Goal: Task Accomplishment & Management: Manage account settings

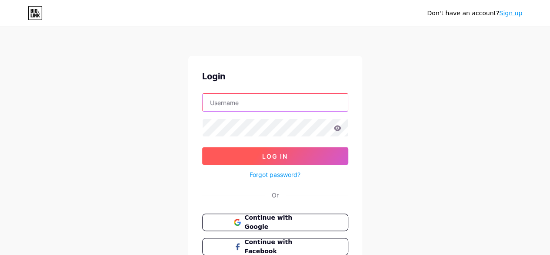
type input "[EMAIL_ADDRESS][DOMAIN_NAME]"
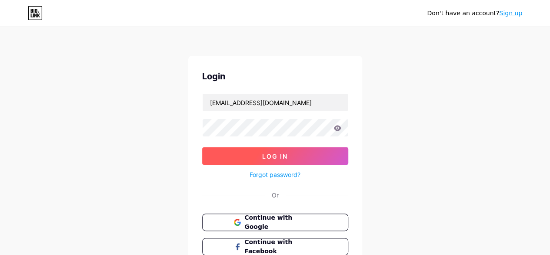
click at [302, 154] on button "Log In" at bounding box center [275, 155] width 146 height 17
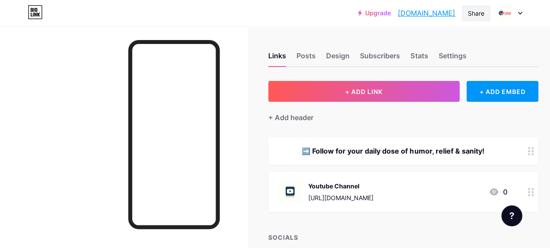
click at [467, 17] on div "Share" at bounding box center [477, 13] width 28 height 15
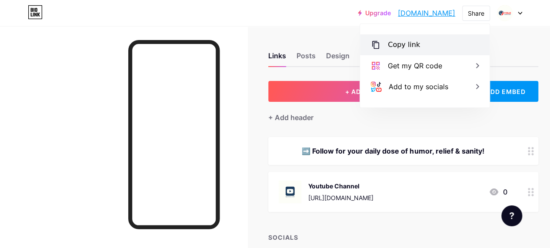
click at [409, 47] on div "Copy link" at bounding box center [404, 45] width 32 height 10
click at [411, 45] on div "Copy link" at bounding box center [404, 45] width 32 height 10
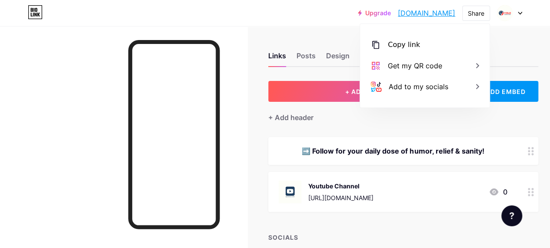
click at [238, 167] on div at bounding box center [124, 150] width 248 height 248
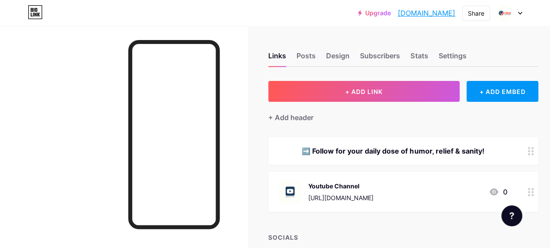
click at [519, 12] on icon at bounding box center [520, 13] width 3 height 2
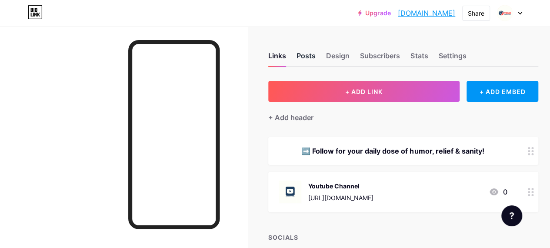
click at [309, 58] on div "Posts" at bounding box center [306, 58] width 19 height 16
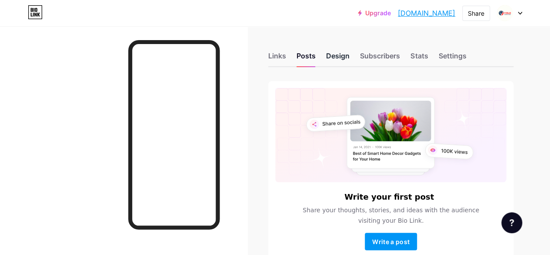
click at [335, 59] on div "Design" at bounding box center [337, 58] width 23 height 16
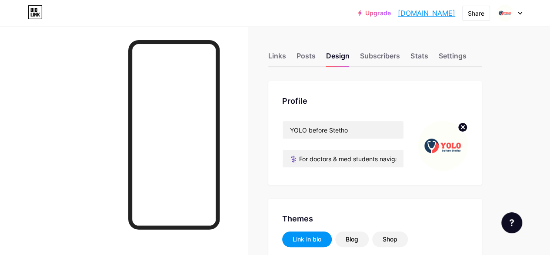
click at [468, 124] on circle at bounding box center [463, 127] width 10 height 10
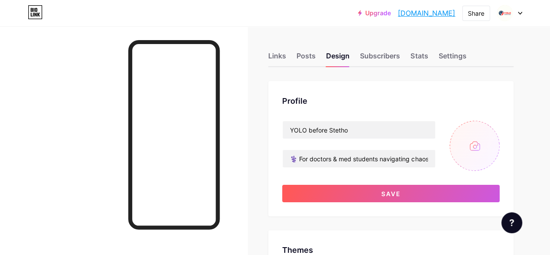
click at [455, 148] on input "file" at bounding box center [475, 146] width 50 height 50
type input "#000000"
type input "#1d3d5f"
type input "C:\fakepath\1.png"
click at [495, 124] on circle at bounding box center [495, 127] width 10 height 10
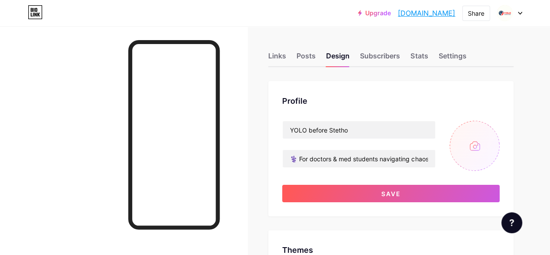
click at [479, 146] on input "file" at bounding box center [475, 146] width 50 height 50
type input "C:\fakepath\2.jpg"
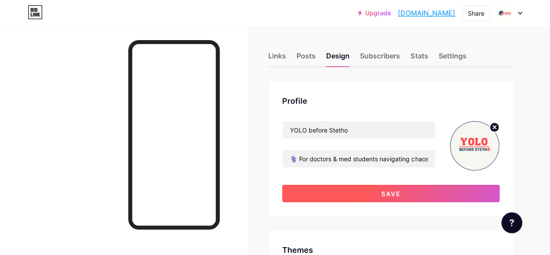
click at [386, 198] on button "Save" at bounding box center [391, 192] width 218 height 17
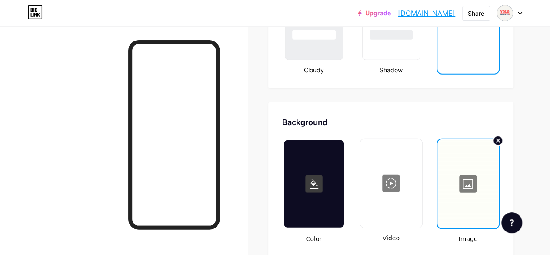
scroll to position [1131, 0]
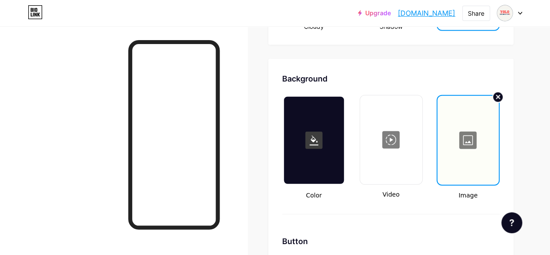
click at [500, 98] on circle at bounding box center [498, 97] width 10 height 10
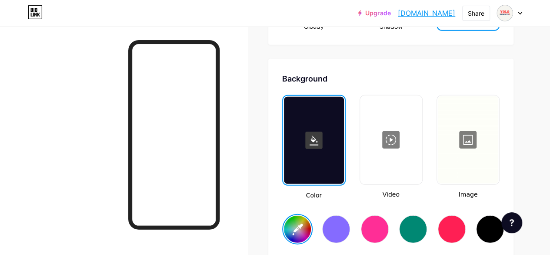
click at [471, 141] on div at bounding box center [468, 139] width 60 height 87
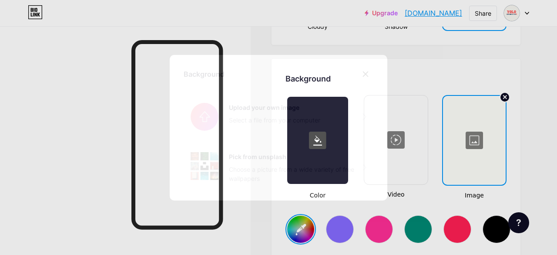
type input "#000000"
type input "#ffffff"
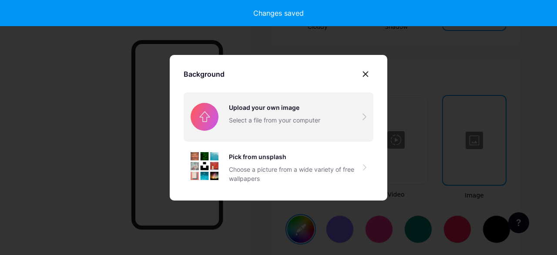
type input "#000000"
type input "#ffffff"
type input "#000000"
type input "#ffffff"
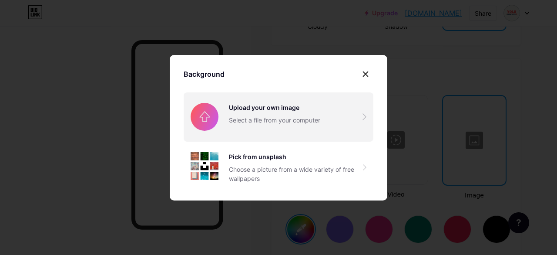
click at [298, 114] on input "file" at bounding box center [279, 116] width 190 height 49
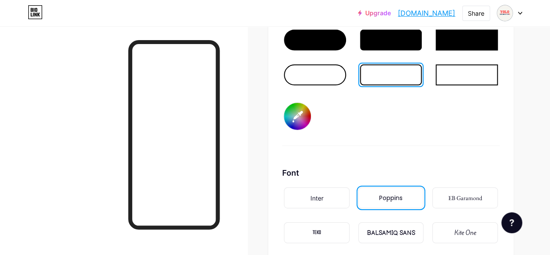
scroll to position [1349, 0]
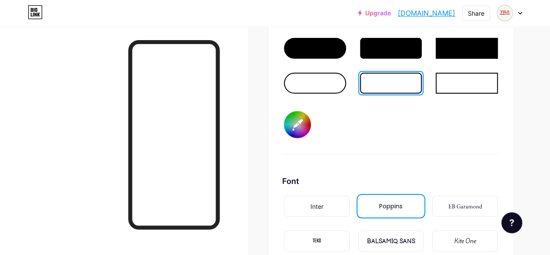
click at [299, 130] on input "#000000" at bounding box center [297, 124] width 27 height 27
type input "#1d3d5f"
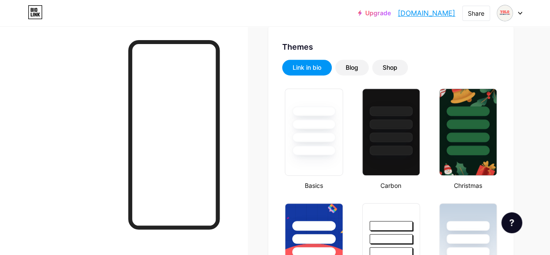
scroll to position [0, 0]
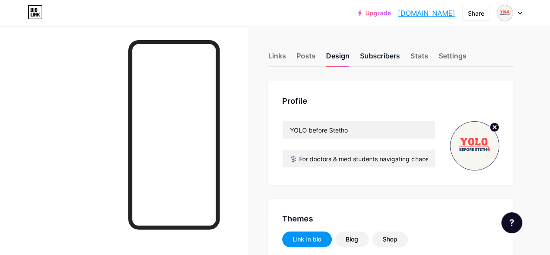
click at [382, 56] on div "Subscribers" at bounding box center [380, 58] width 40 height 16
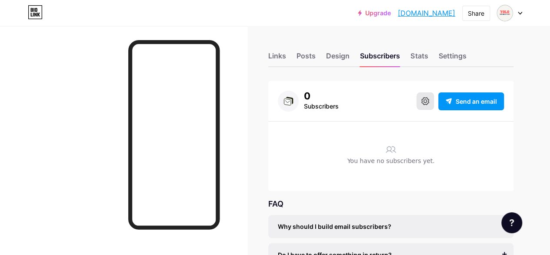
click at [426, 105] on button at bounding box center [425, 100] width 17 height 17
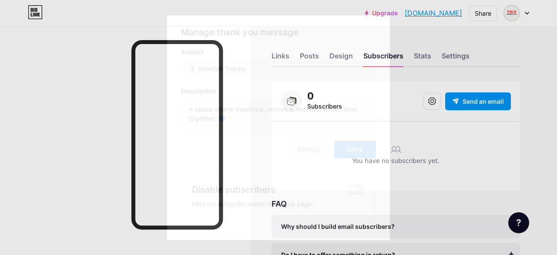
click at [360, 151] on span "Save" at bounding box center [355, 148] width 17 height 7
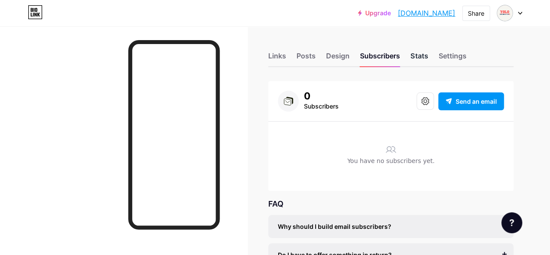
click at [419, 59] on div "Stats" at bounding box center [419, 58] width 17 height 16
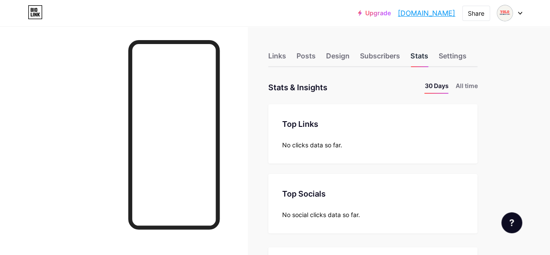
scroll to position [255, 550]
click at [454, 57] on div "Settings" at bounding box center [453, 58] width 28 height 16
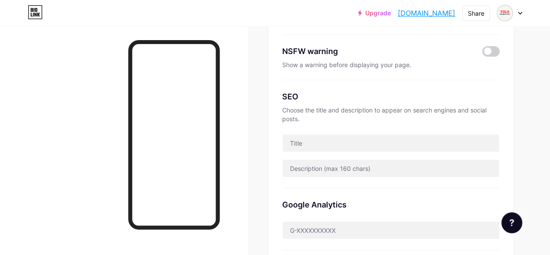
scroll to position [174, 0]
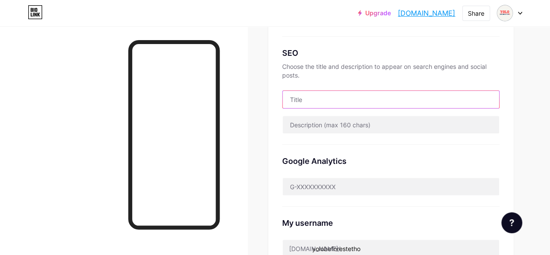
click at [325, 98] on input "text" at bounding box center [391, 99] width 217 height 17
paste input "YOLO before Stetho"
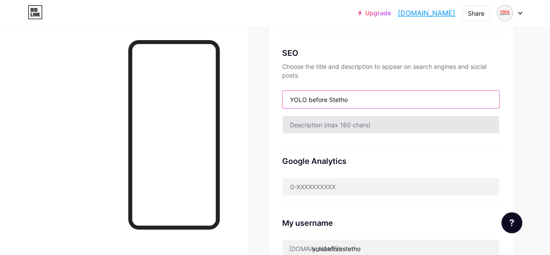
type input "YOLO before Stetho"
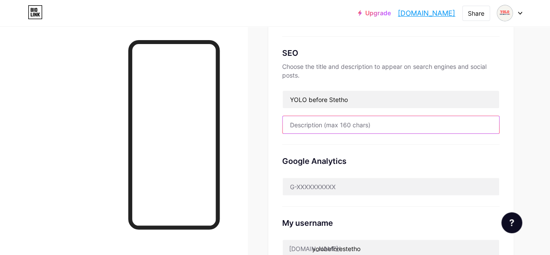
click at [339, 124] on input "text" at bounding box center [391, 124] width 217 height 17
click at [331, 121] on input "text" at bounding box center [391, 124] width 217 height 17
paste input "⚕️ For doctors & med students navigating chaos. 💊 Prescriptions, shifts & med l…"
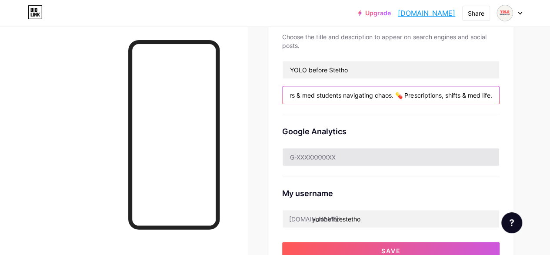
scroll to position [218, 0]
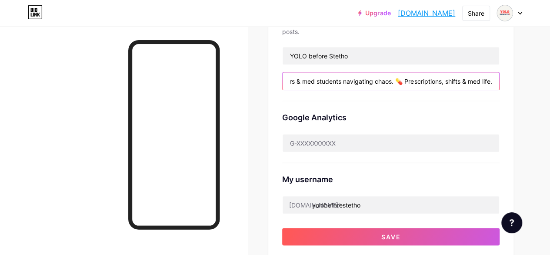
type input "⚕️ For doctors & med students navigating chaos. 💊 Prescriptions, shifts & med l…"
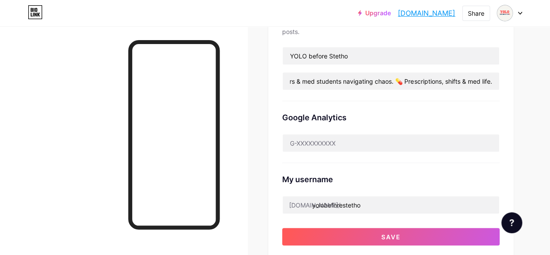
scroll to position [0, 0]
click at [479, 78] on input "⚕️ For doctors & med students navigating chaos. 💊 Prescriptions, shifts & med l…" at bounding box center [391, 80] width 217 height 17
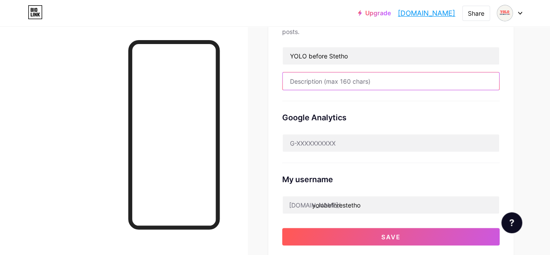
click at [333, 81] on input "text" at bounding box center [391, 80] width 217 height 17
paste input "⚕️ Yolo Before Stetho is where doctors & med students find wisdom, wellness & w…"
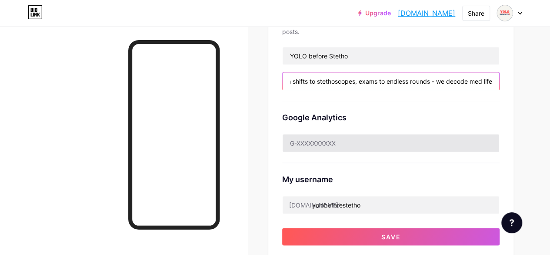
scroll to position [0, 267]
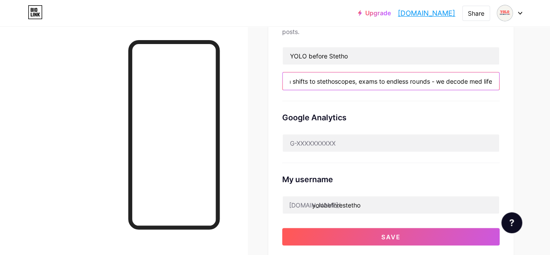
type input "⚕️ Yolo Before Stetho is where doctors & med students find wisdom, wellness & w…"
click at [472, 84] on input "⚕️ Yolo Before Stetho is where doctors & med students find wisdom, wellness & w…" at bounding box center [391, 80] width 217 height 17
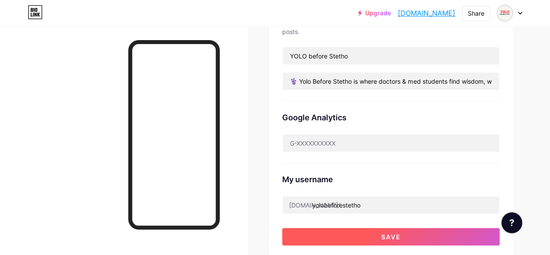
click at [402, 238] on button "Save" at bounding box center [391, 236] width 218 height 17
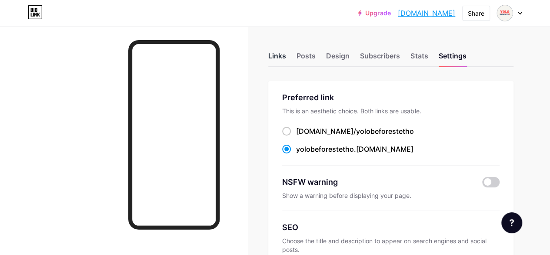
click at [282, 56] on div "Links" at bounding box center [277, 58] width 18 height 16
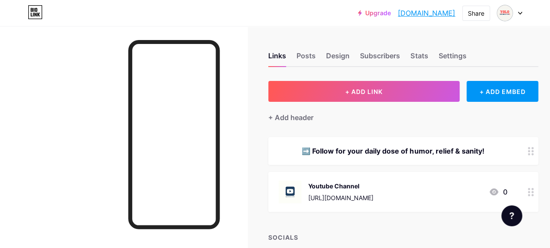
click at [354, 194] on div "[URL][DOMAIN_NAME]" at bounding box center [340, 197] width 65 height 9
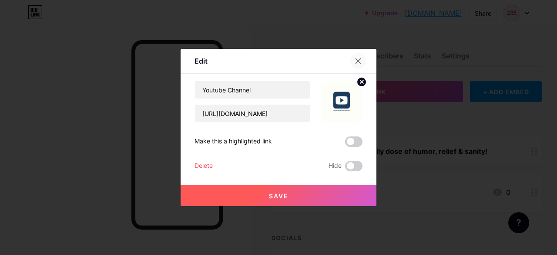
click at [359, 62] on icon at bounding box center [358, 61] width 5 height 5
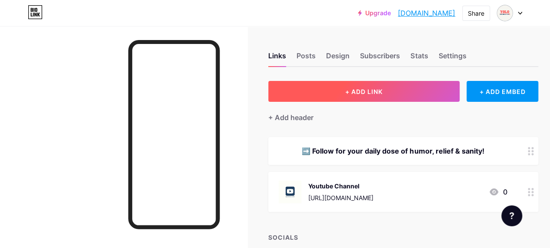
click at [314, 95] on button "+ ADD LINK" at bounding box center [363, 91] width 191 height 21
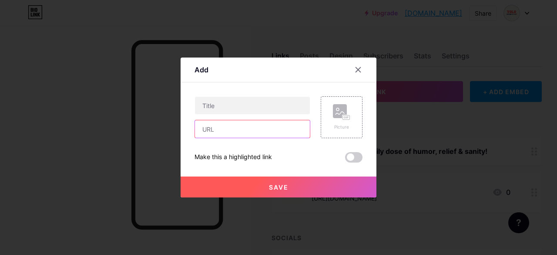
click at [242, 130] on input "text" at bounding box center [252, 128] width 115 height 17
paste input "[URL][DOMAIN_NAME]"
type input "[URL][DOMAIN_NAME]"
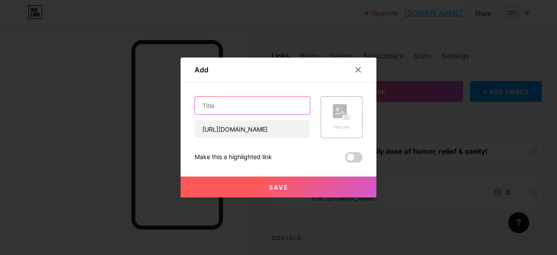
scroll to position [0, 0]
click at [235, 108] on input "text" at bounding box center [252, 105] width 115 height 17
type input "WhatsApp Channel"
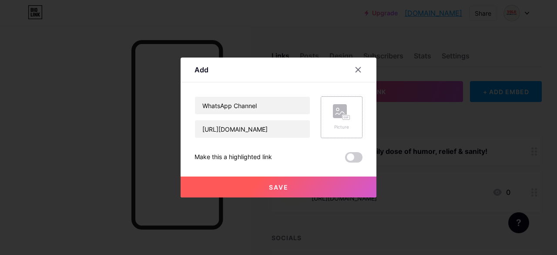
click at [344, 111] on rect at bounding box center [340, 111] width 14 height 14
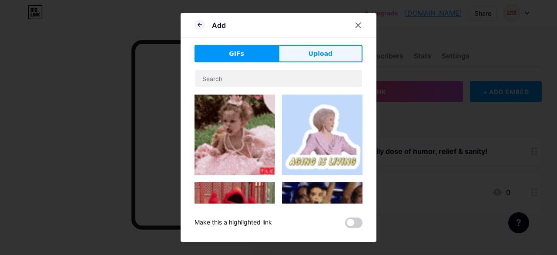
click at [312, 51] on span "Upload" at bounding box center [320, 53] width 24 height 9
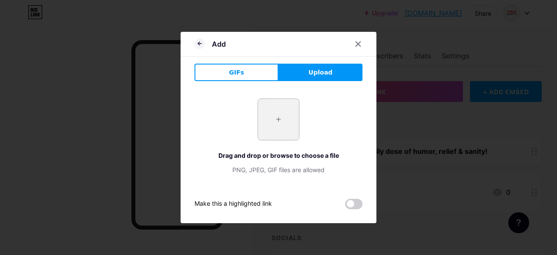
click at [276, 124] on input "file" at bounding box center [278, 119] width 41 height 41
type input "C:\fakepath\6.jpg"
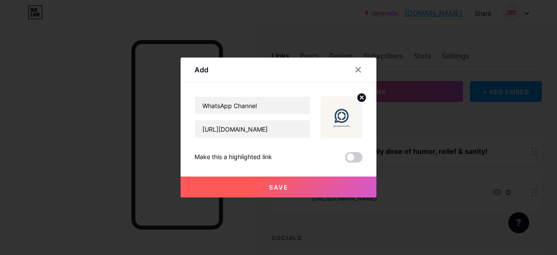
click at [298, 181] on button "Save" at bounding box center [279, 186] width 196 height 21
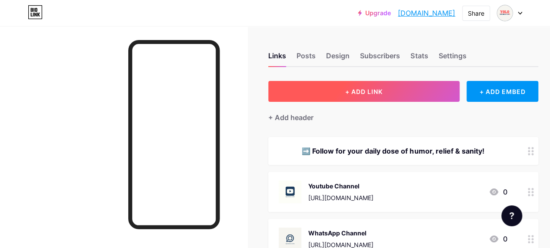
click at [355, 95] on button "+ ADD LINK" at bounding box center [363, 91] width 191 height 21
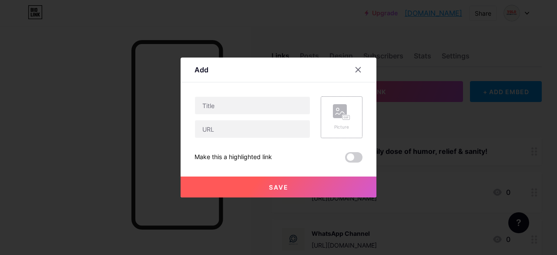
click at [337, 121] on div "Picture" at bounding box center [341, 117] width 17 height 26
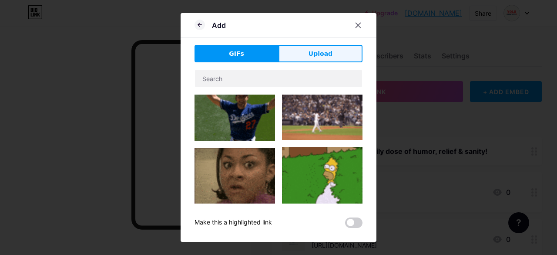
click at [327, 53] on span "Upload" at bounding box center [320, 53] width 24 height 9
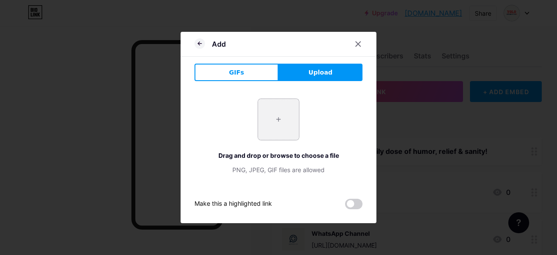
click at [277, 126] on input "file" at bounding box center [278, 119] width 41 height 41
type input "C:\fakepath\7.jpg"
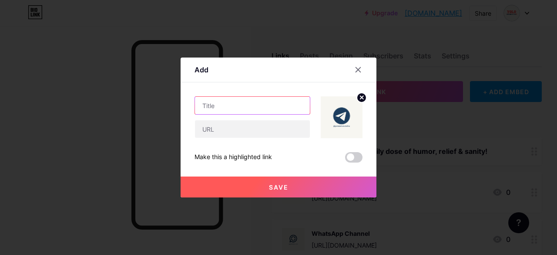
click at [232, 107] on input "text" at bounding box center [252, 105] width 115 height 17
type input "Telegram Channel"
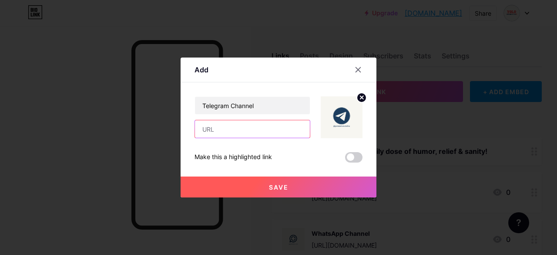
click at [222, 128] on input "text" at bounding box center [252, 128] width 115 height 17
click at [260, 129] on input "text" at bounding box center [252, 128] width 115 height 17
paste input "[URL][DOMAIN_NAME]"
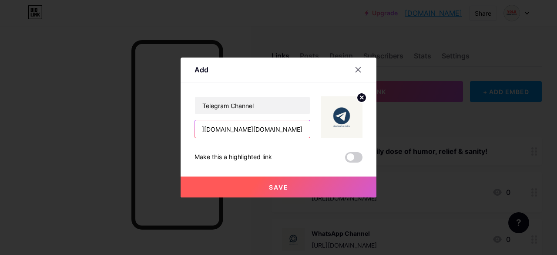
type input "https://t.me/yolobeforestethohttps://t.me/yolobeforestetho"
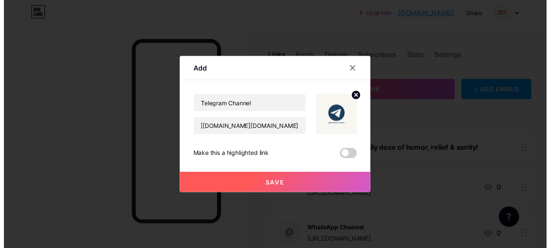
scroll to position [0, 0]
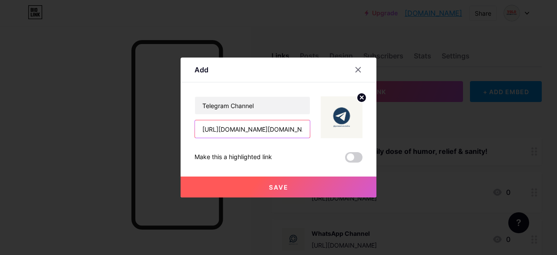
click at [304, 129] on input "https://t.me/yolobeforestethohttps://t.me/yolobeforestetho" at bounding box center [252, 128] width 115 height 17
click at [294, 131] on input "https://t.me/yolobeforestethohttps://t.me/yolobeforestetho" at bounding box center [252, 128] width 115 height 17
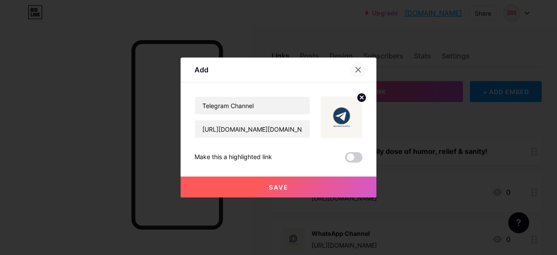
click at [359, 71] on icon at bounding box center [358, 69] width 7 height 7
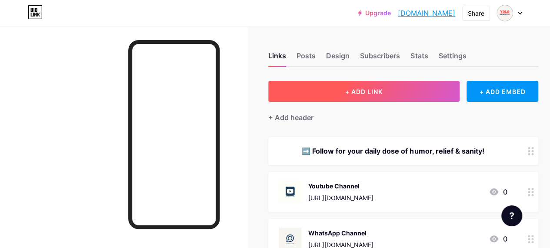
click at [349, 88] on span "+ ADD LINK" at bounding box center [363, 91] width 37 height 7
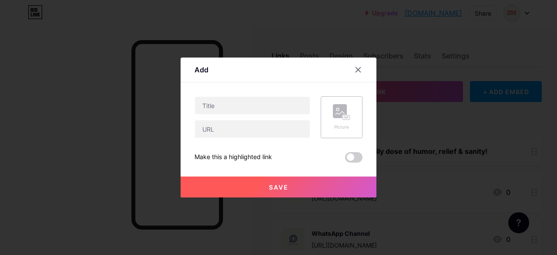
click at [336, 117] on rect at bounding box center [340, 111] width 14 height 14
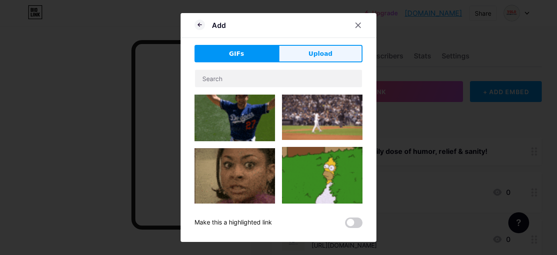
click at [305, 57] on button "Upload" at bounding box center [320, 53] width 84 height 17
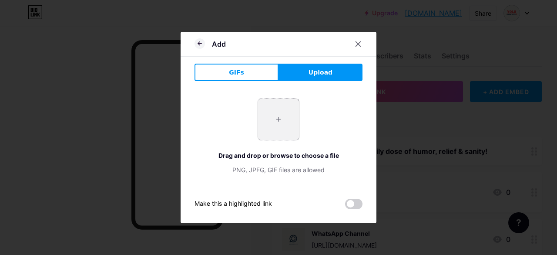
click at [279, 128] on input "file" at bounding box center [278, 119] width 41 height 41
type input "C:\fakepath\7.jpg"
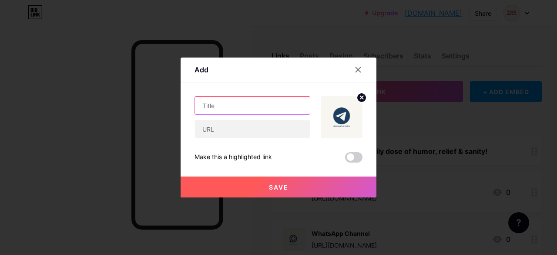
click at [217, 106] on input "text" at bounding box center [252, 105] width 115 height 17
type input "Telegram Channel"
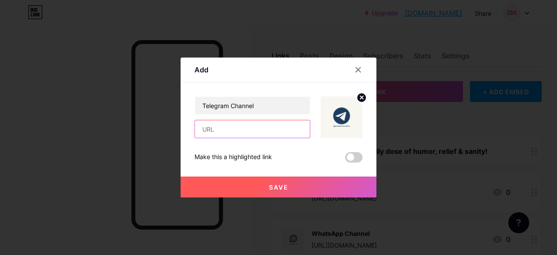
click at [224, 127] on input "text" at bounding box center [252, 128] width 115 height 17
paste input "[URL][DOMAIN_NAME]"
type input "[URL][DOMAIN_NAME]"
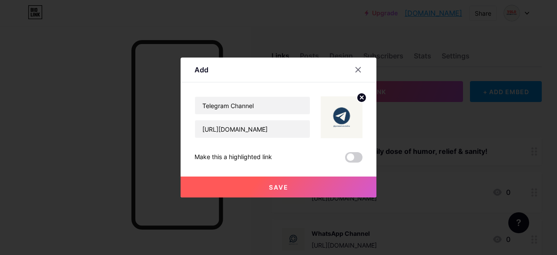
click at [279, 186] on span "Save" at bounding box center [279, 186] width 20 height 7
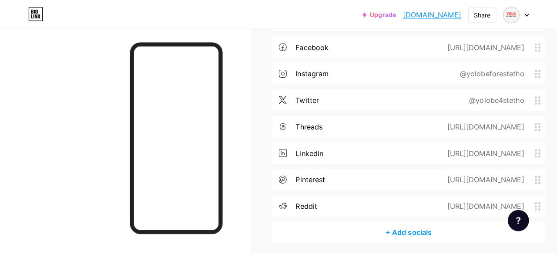
scroll to position [348, 0]
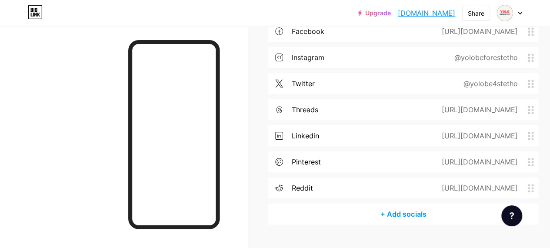
click at [399, 218] on div "+ Add socials" at bounding box center [403, 214] width 270 height 21
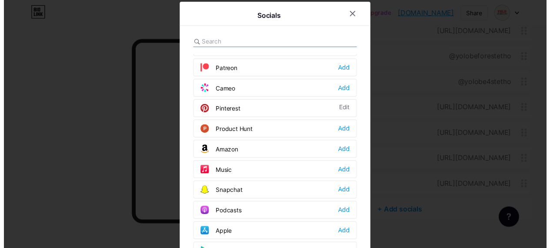
scroll to position [522, 0]
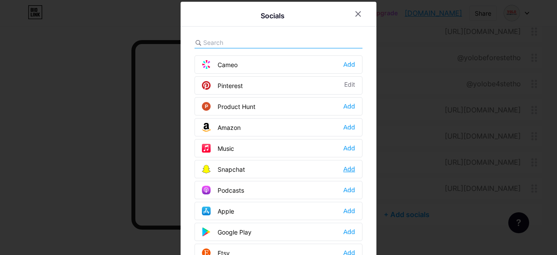
click at [348, 164] on div "Add" at bounding box center [349, 168] width 12 height 9
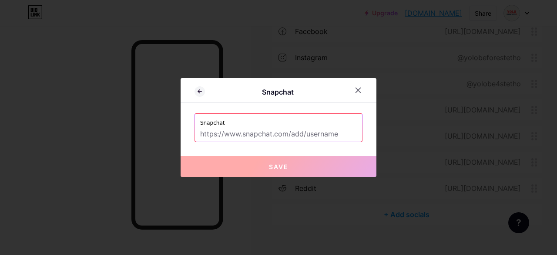
click at [266, 136] on input "text" at bounding box center [278, 134] width 157 height 15
click at [279, 130] on input "text" at bounding box center [278, 134] width 157 height 15
paste input "[URL][DOMAIN_NAME]"
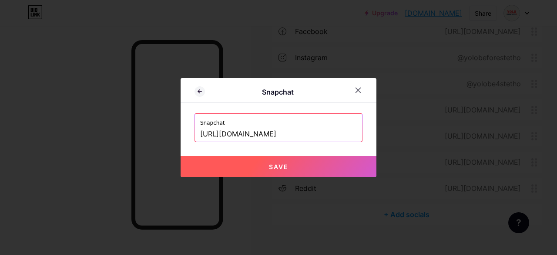
type input "[URL][DOMAIN_NAME]"
click at [292, 165] on button "Save" at bounding box center [279, 166] width 196 height 21
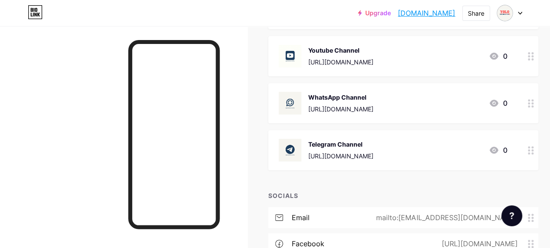
scroll to position [0, 0]
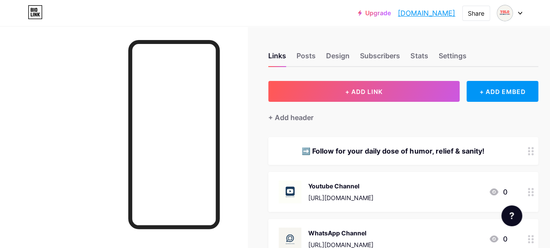
click at [99, 108] on div at bounding box center [124, 150] width 248 height 248
click at [91, 101] on div at bounding box center [124, 150] width 248 height 248
